Goal: Information Seeking & Learning: Check status

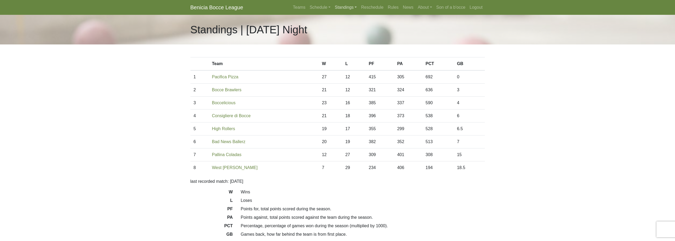
click at [355, 11] on link "Standings" at bounding box center [345, 7] width 26 height 11
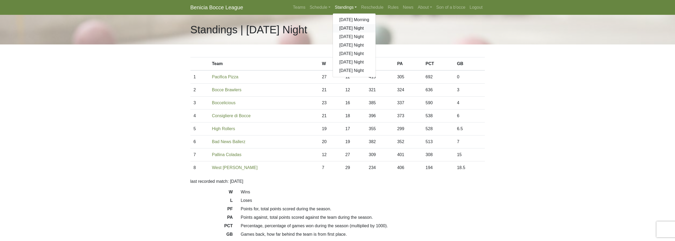
click at [352, 28] on link "[DATE] Night" at bounding box center [354, 28] width 43 height 8
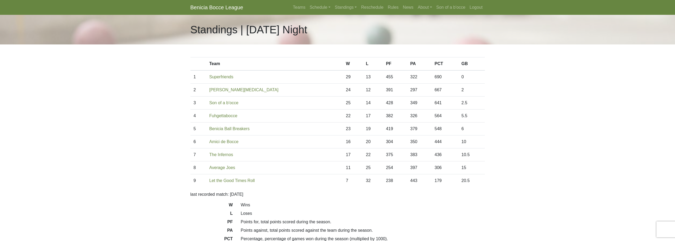
click at [99, 105] on body "Benicia Bocce League Teams Schedule Sunday Morning Sunday Night Monday Night Tu…" at bounding box center [337, 149] width 675 height 298
click at [76, 27] on div "Standings | Sunday Night" at bounding box center [337, 30] width 675 height 30
click at [340, 8] on link "Standings" at bounding box center [345, 7] width 26 height 11
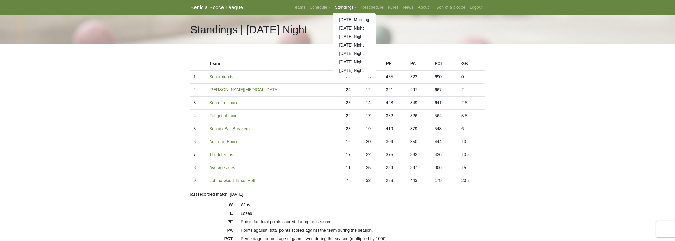
click at [341, 23] on link "[DATE] Morning" at bounding box center [354, 20] width 43 height 8
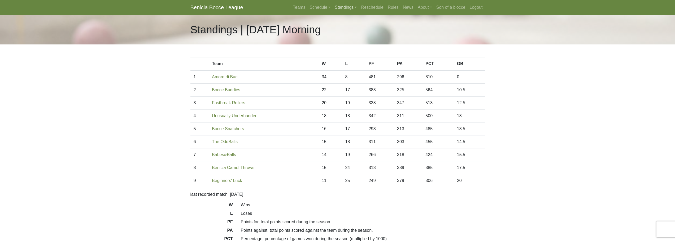
click at [343, 2] on link "Standings" at bounding box center [345, 7] width 26 height 11
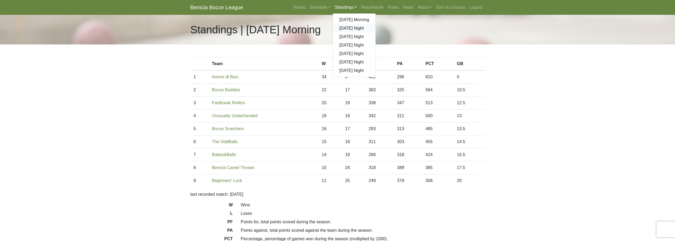
click at [343, 29] on link "[DATE] Night" at bounding box center [354, 28] width 43 height 8
